Goal: Task Accomplishment & Management: Use online tool/utility

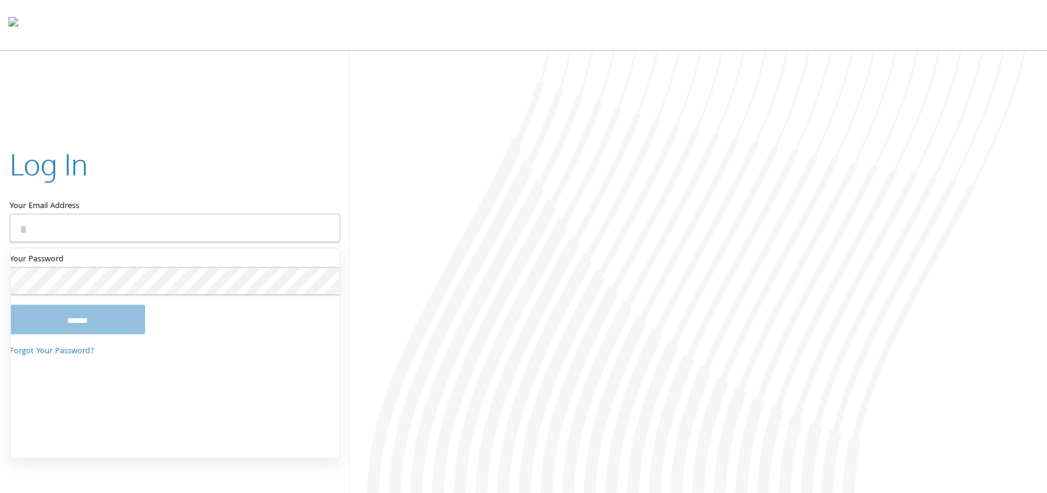
type input "**********"
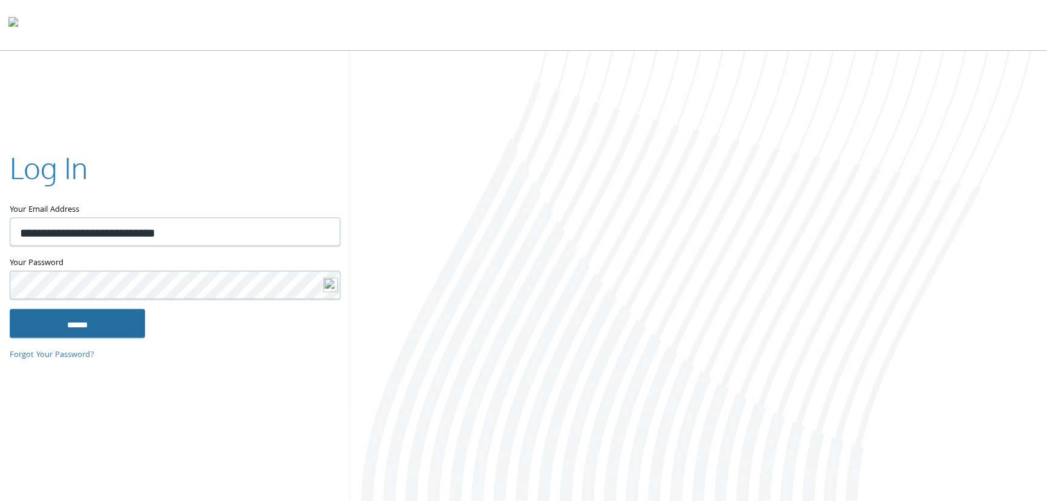
click at [91, 313] on input "******" at bounding box center [77, 322] width 135 height 29
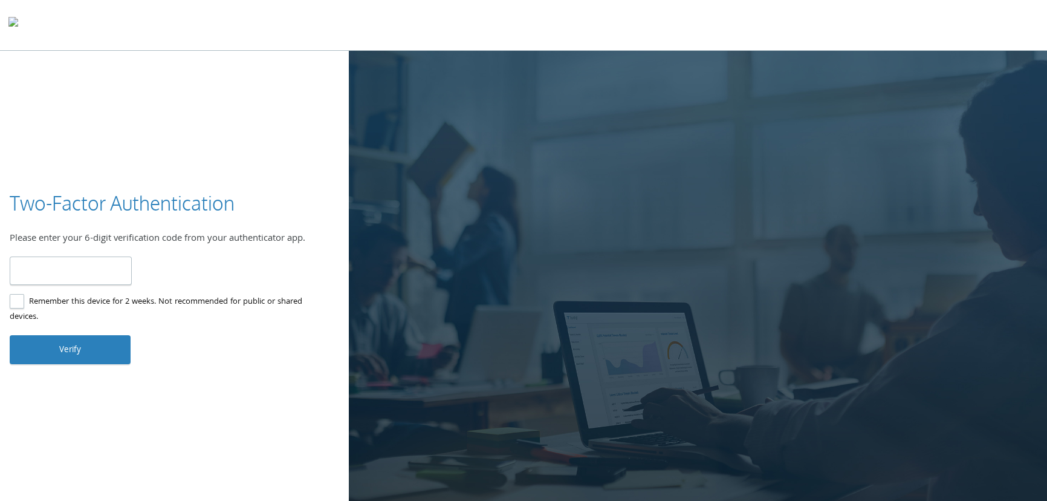
click at [94, 264] on input "number" at bounding box center [71, 270] width 122 height 28
type input "******"
